Goal: Task Accomplishment & Management: Complete application form

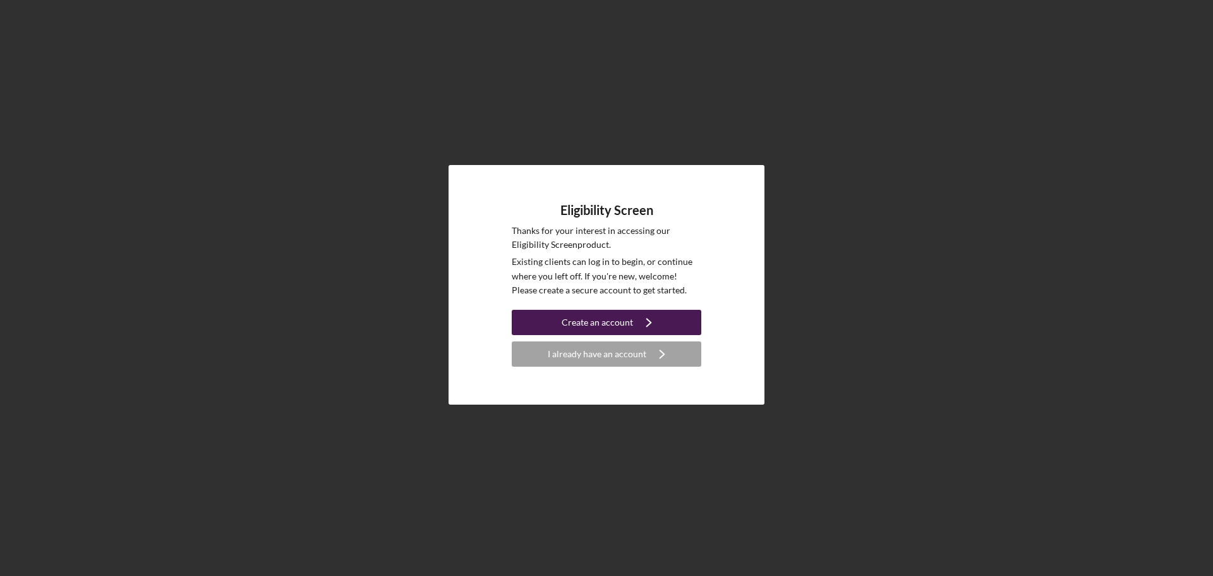
click at [614, 326] on div "Create an account" at bounding box center [597, 322] width 71 height 25
